Goal: Task Accomplishment & Management: Manage account settings

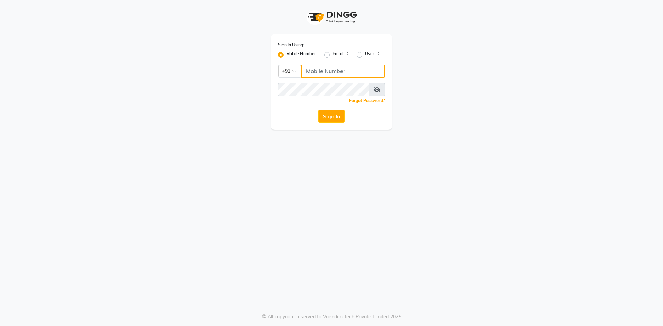
click at [355, 75] on input "Username" at bounding box center [343, 71] width 84 height 13
type input "8400013886"
click at [342, 117] on button "Sign In" at bounding box center [331, 116] width 26 height 13
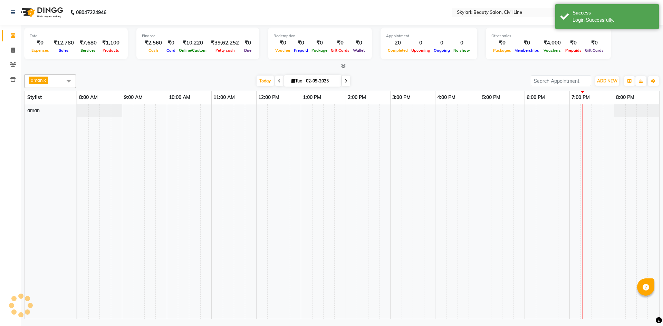
select select "en"
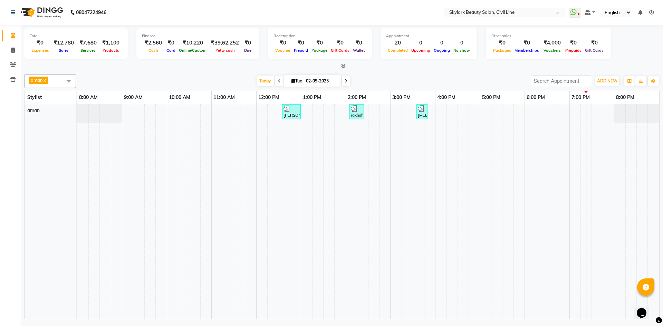
click at [69, 81] on span at bounding box center [69, 80] width 14 height 13
click at [29, 125] on div "Ankit" at bounding box center [50, 125] width 44 height 7
checkbox input "true"
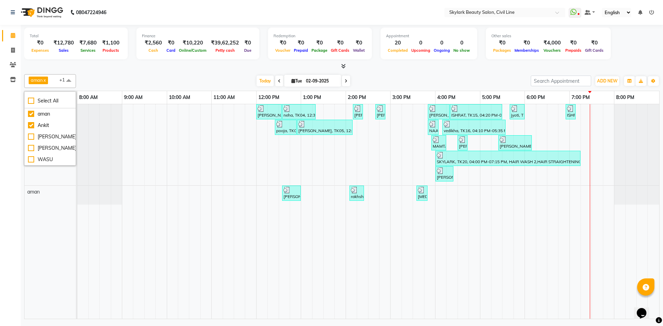
click at [141, 80] on div "Today Tue 02-09-2025" at bounding box center [303, 81] width 448 height 10
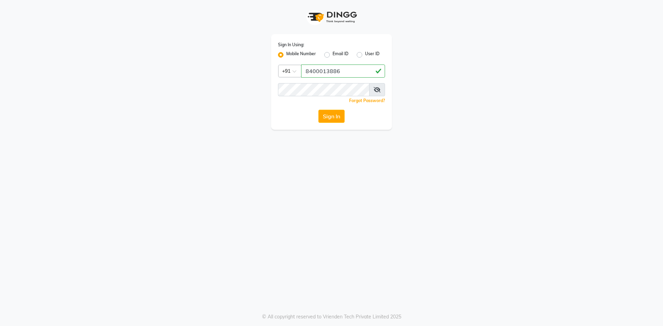
type input "8400013886"
click at [318, 110] on button "Sign In" at bounding box center [331, 116] width 26 height 13
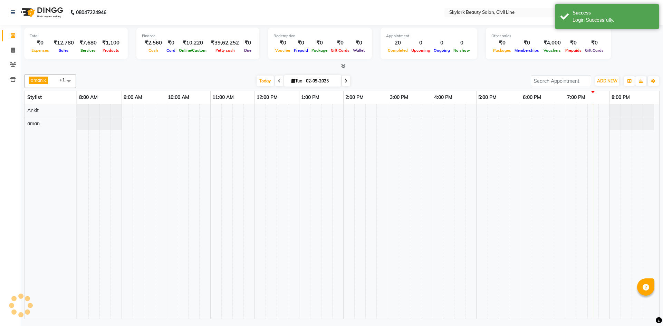
select select "en"
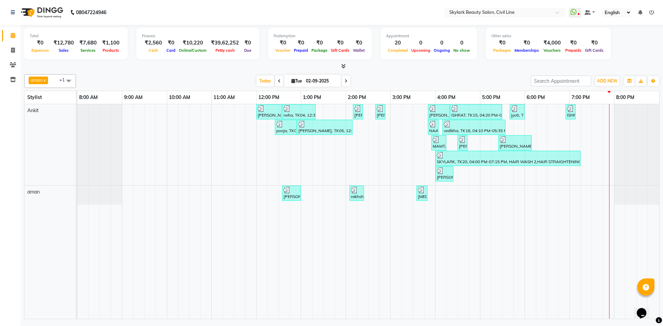
click at [651, 13] on icon at bounding box center [651, 12] width 5 height 5
